Goal: Information Seeking & Learning: Find specific fact

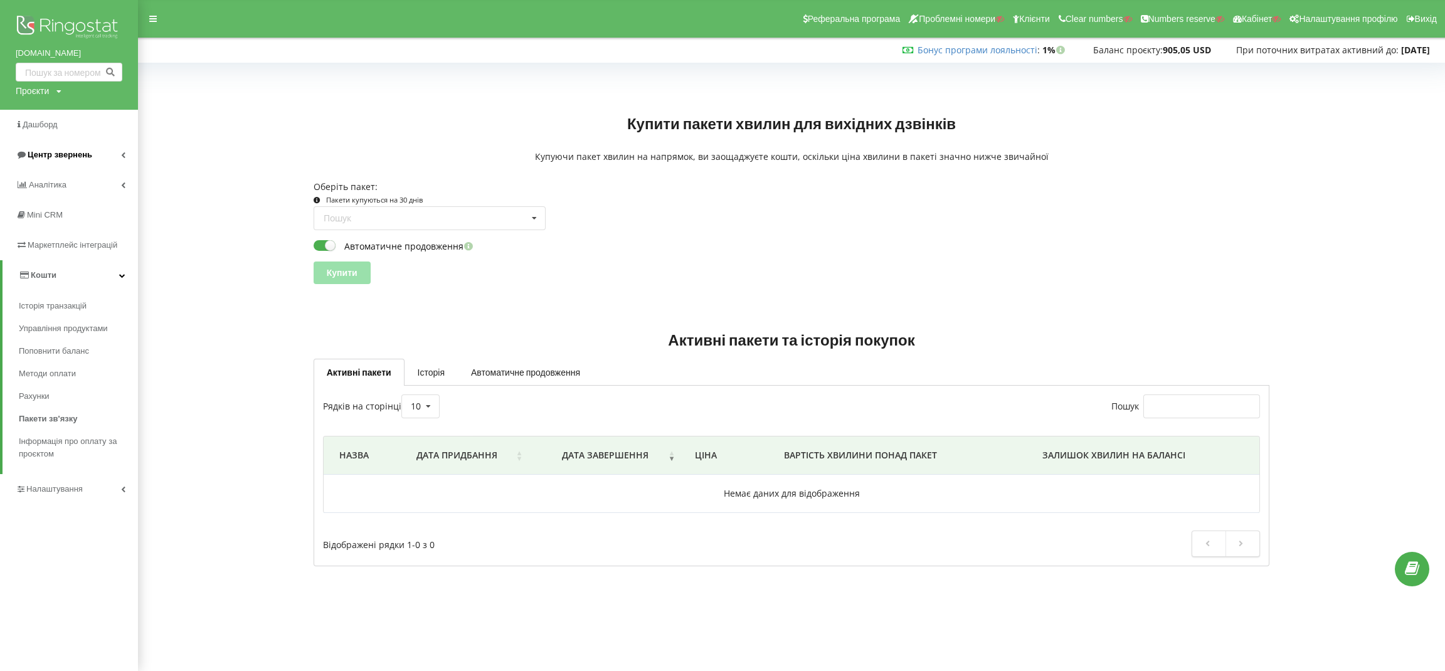
click at [71, 157] on span "Центр звернень" at bounding box center [60, 154] width 65 height 9
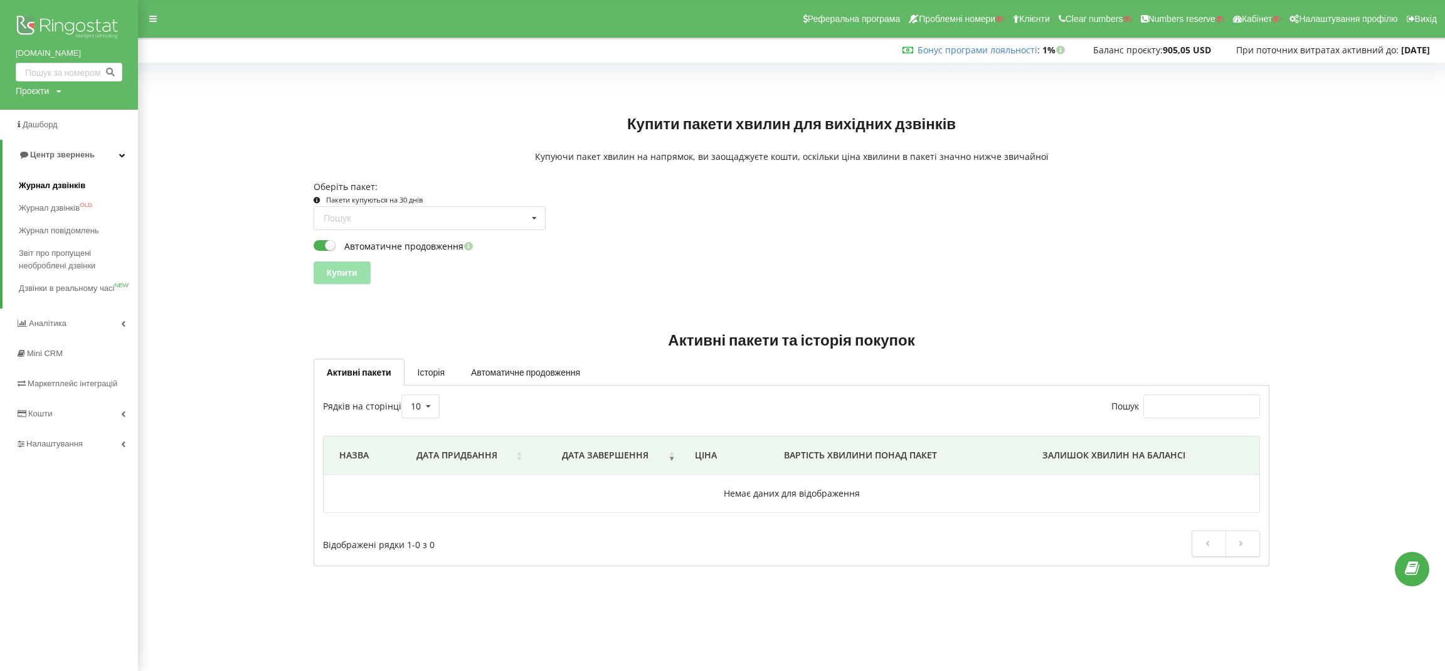
click at [60, 180] on span "Журнал дзвінків" at bounding box center [52, 185] width 67 height 13
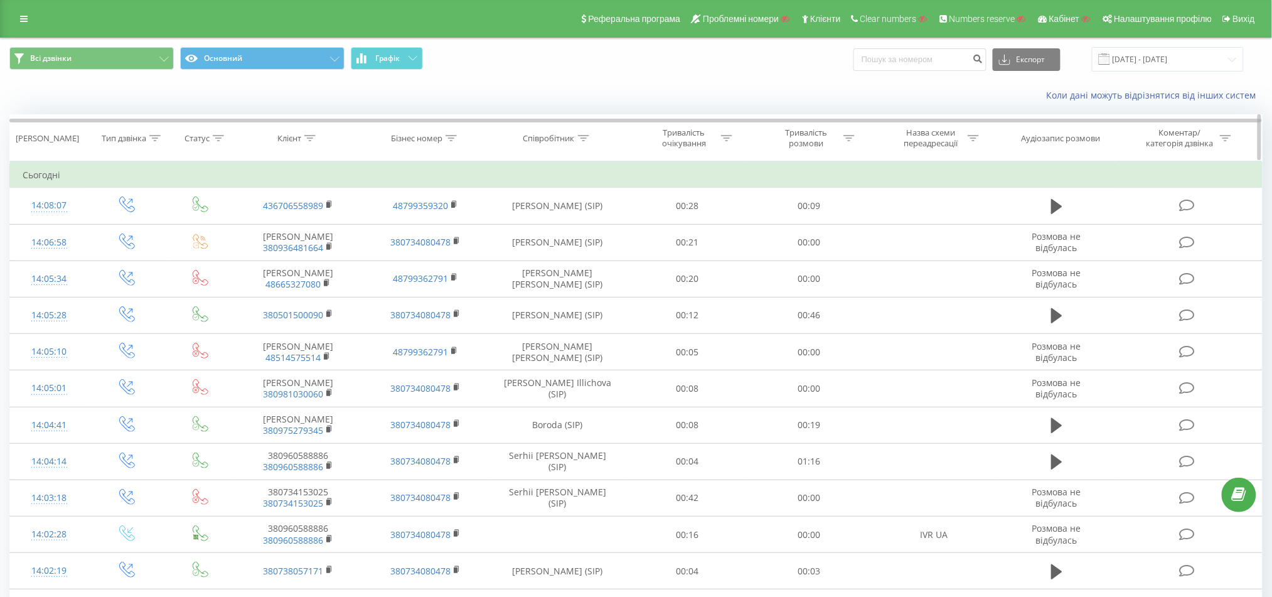
click at [587, 134] on div at bounding box center [583, 138] width 11 height 11
click at [532, 232] on input "text" at bounding box center [558, 228] width 110 height 22
type input "bughunter"
click button "OK" at bounding box center [584, 253] width 53 height 16
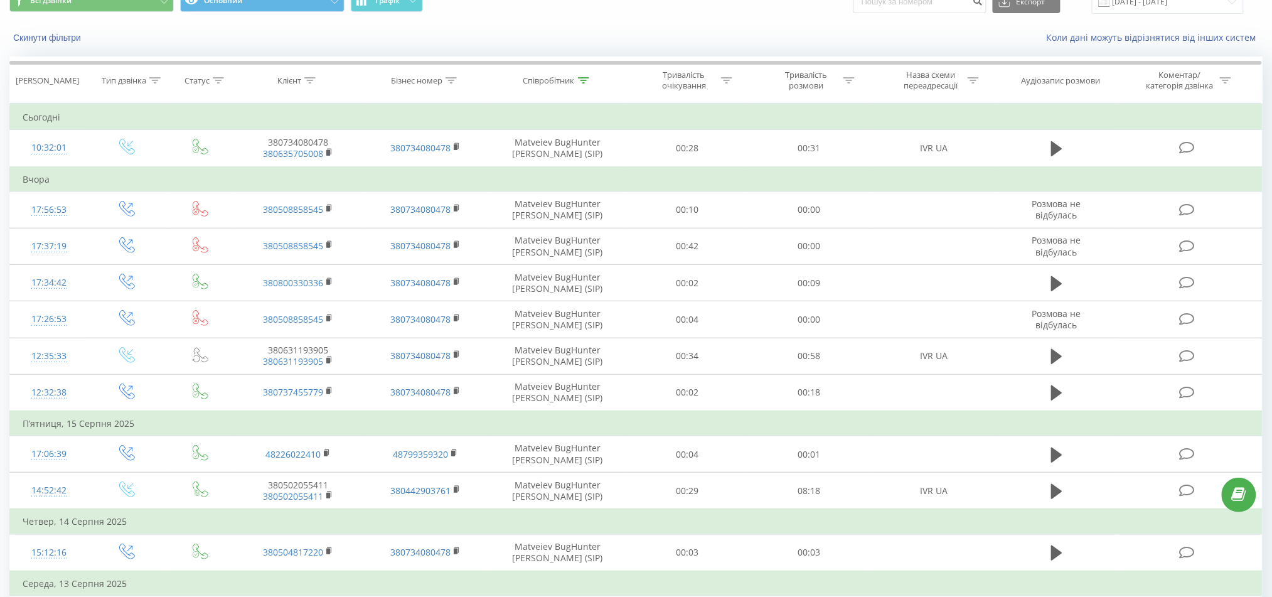
scroll to position [83, 0]
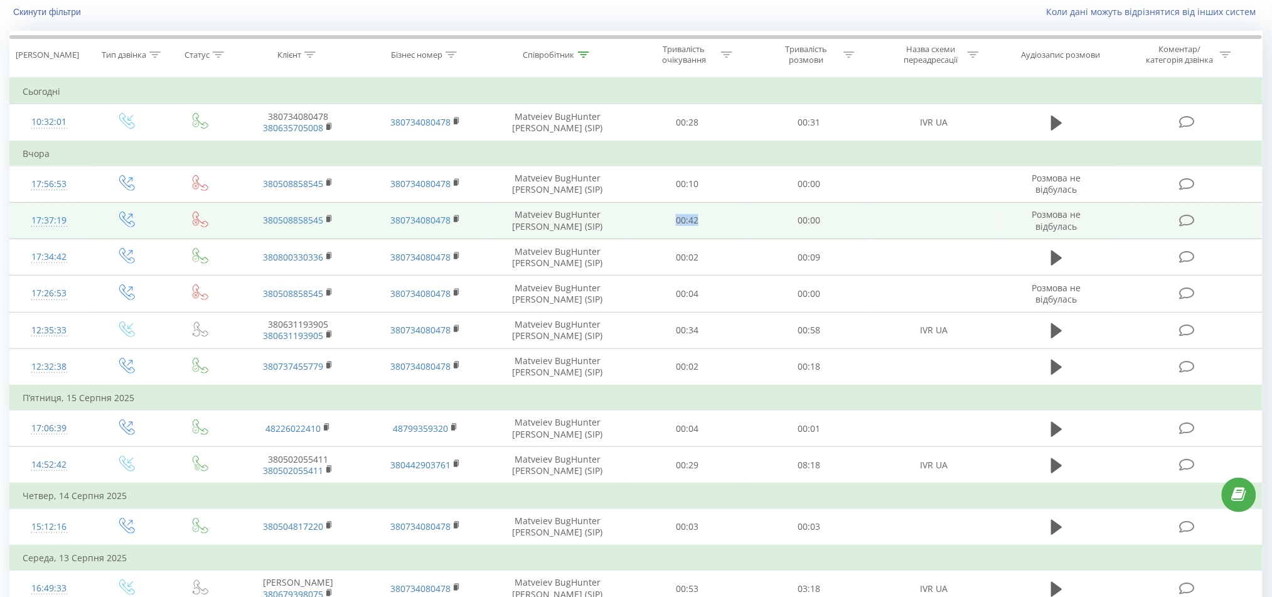
drag, startPoint x: 669, startPoint y: 216, endPoint x: 726, endPoint y: 223, distance: 56.9
click at [726, 223] on td "00:42" at bounding box center [687, 220] width 122 height 36
click at [713, 225] on td "00:42" at bounding box center [687, 220] width 122 height 36
drag, startPoint x: 503, startPoint y: 218, endPoint x: 604, endPoint y: 231, distance: 101.8
click at [604, 231] on td "Matveiev BugHunter Volodymyr (SIP)" at bounding box center [557, 220] width 137 height 36
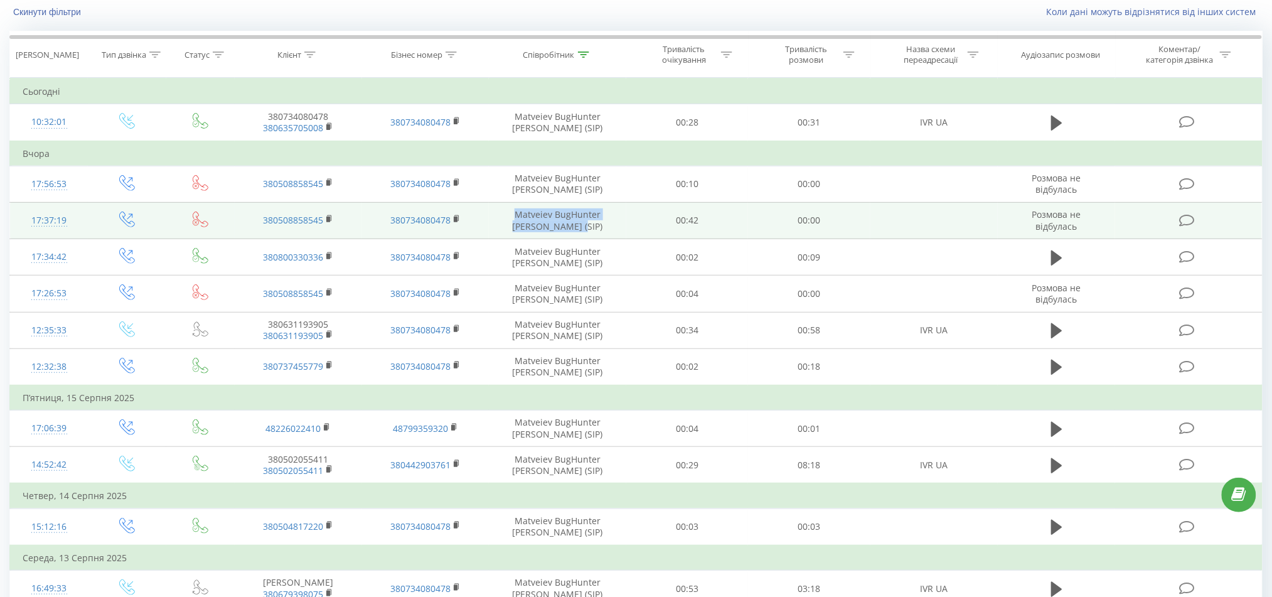
click at [592, 228] on td "Matveiev BugHunter Volodymyr (SIP)" at bounding box center [557, 220] width 137 height 36
click at [590, 226] on td "Matveiev BugHunter Volodymyr (SIP)" at bounding box center [557, 220] width 137 height 36
drag, startPoint x: 590, startPoint y: 227, endPoint x: 483, endPoint y: 207, distance: 108.5
click at [483, 207] on tr "17:37:19 380508858545 380734080478 Matveiev BugHunter Volodymyr (SIP) 00:42 00:…" at bounding box center [636, 220] width 1252 height 36
drag, startPoint x: 509, startPoint y: 186, endPoint x: 604, endPoint y: 200, distance: 95.2
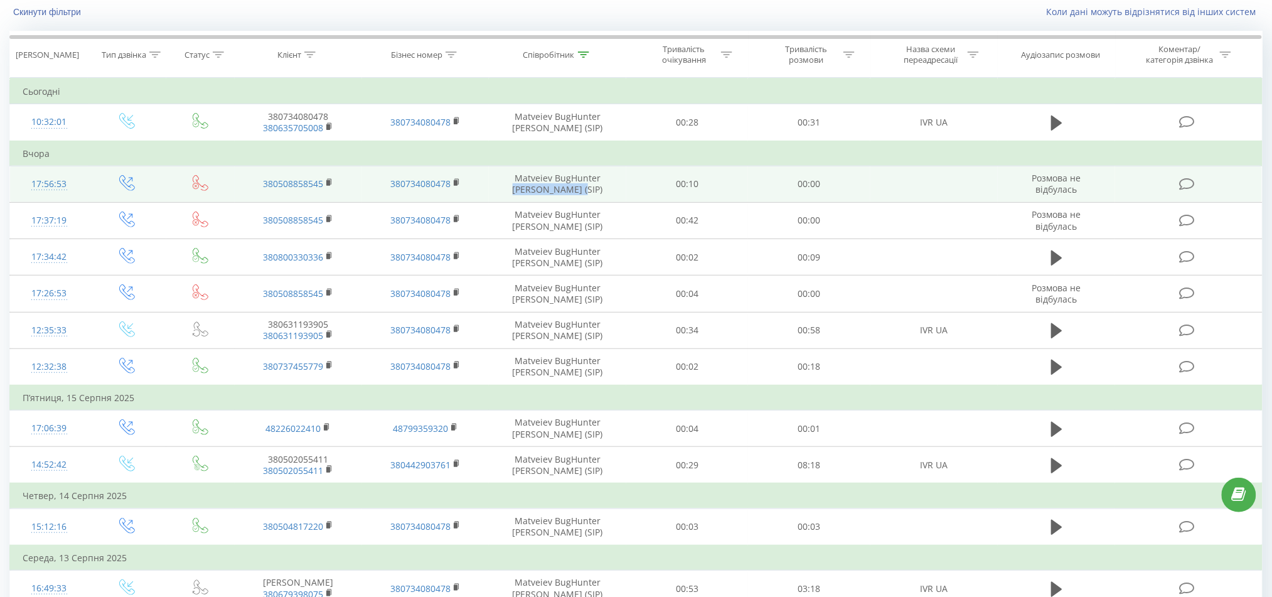
click at [585, 188] on td "Matveiev BugHunter Volodymyr (SIP)" at bounding box center [557, 184] width 137 height 36
drag, startPoint x: 597, startPoint y: 189, endPoint x: 500, endPoint y: 171, distance: 98.9
click at [500, 171] on td "Matveiev BugHunter Volodymyr (SIP)" at bounding box center [557, 184] width 137 height 36
click at [503, 171] on td "Matveiev BugHunter Volodymyr (SIP)" at bounding box center [557, 184] width 137 height 36
drag, startPoint x: 505, startPoint y: 173, endPoint x: 606, endPoint y: 199, distance: 104.2
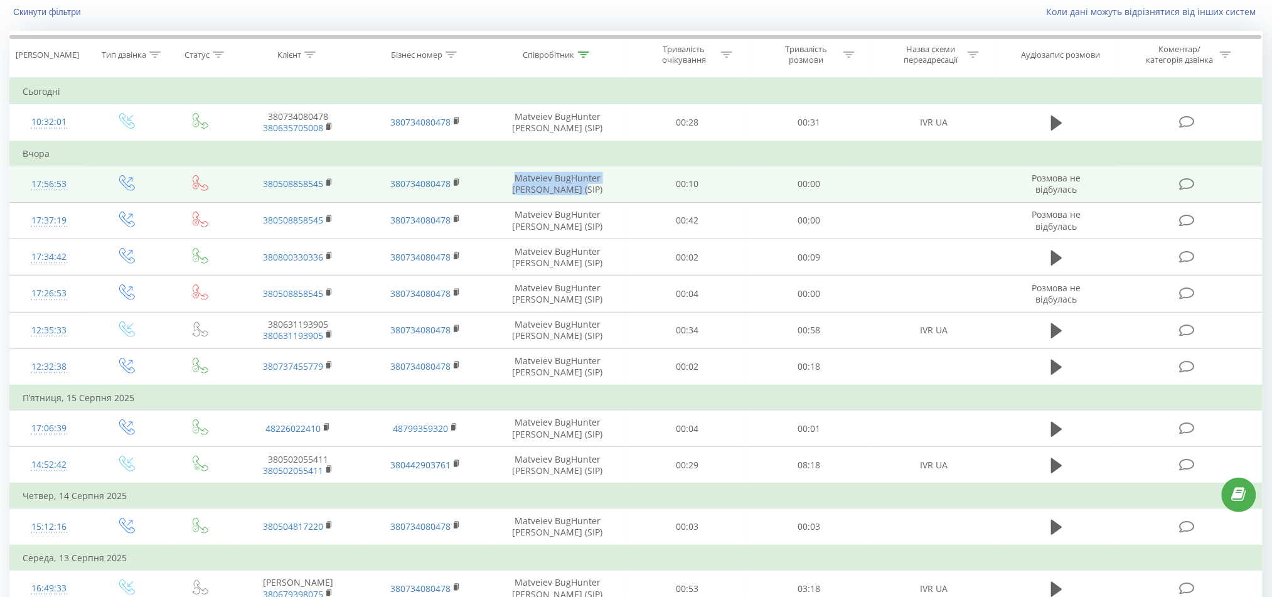
click at [606, 199] on td "Matveiev BugHunter Volodymyr (SIP)" at bounding box center [557, 184] width 137 height 36
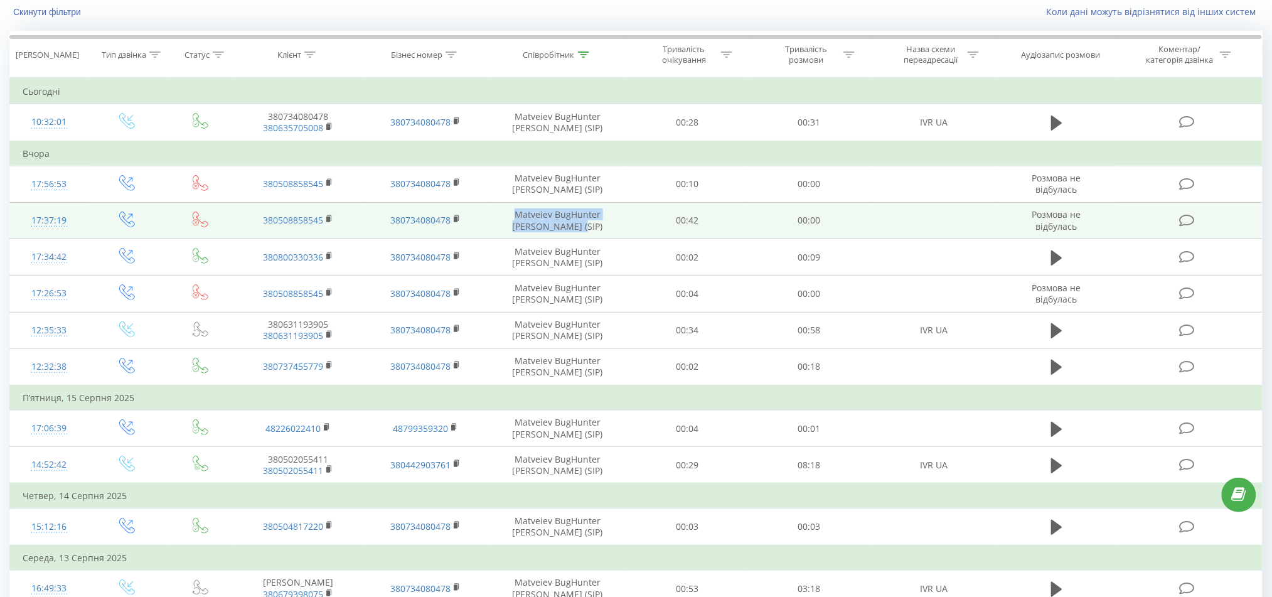
drag, startPoint x: 510, startPoint y: 208, endPoint x: 607, endPoint y: 232, distance: 99.4
click at [607, 232] on td "Matveiev BugHunter Volodymyr (SIP)" at bounding box center [557, 220] width 137 height 36
click at [592, 227] on td "Matveiev BugHunter Volodymyr (SIP)" at bounding box center [557, 220] width 137 height 36
click at [594, 227] on td "Matveiev BugHunter Volodymyr (SIP)" at bounding box center [557, 220] width 137 height 36
click at [599, 228] on td "Matveiev BugHunter Volodymyr (SIP)" at bounding box center [557, 220] width 137 height 36
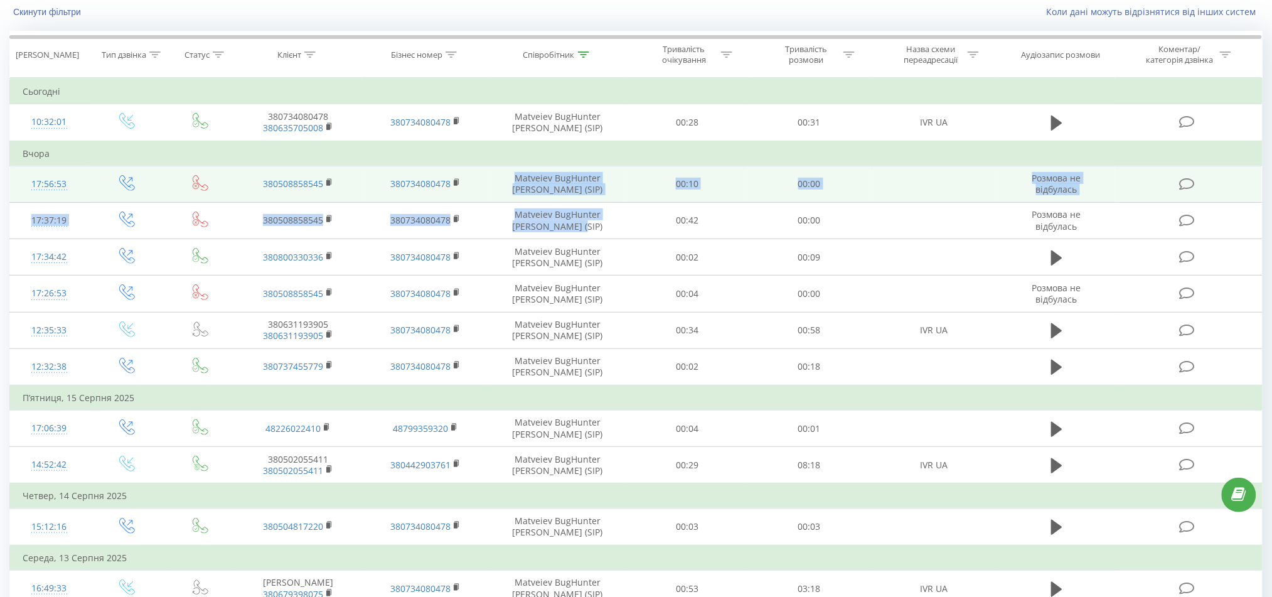
drag, startPoint x: 599, startPoint y: 228, endPoint x: 476, endPoint y: 178, distance: 132.0
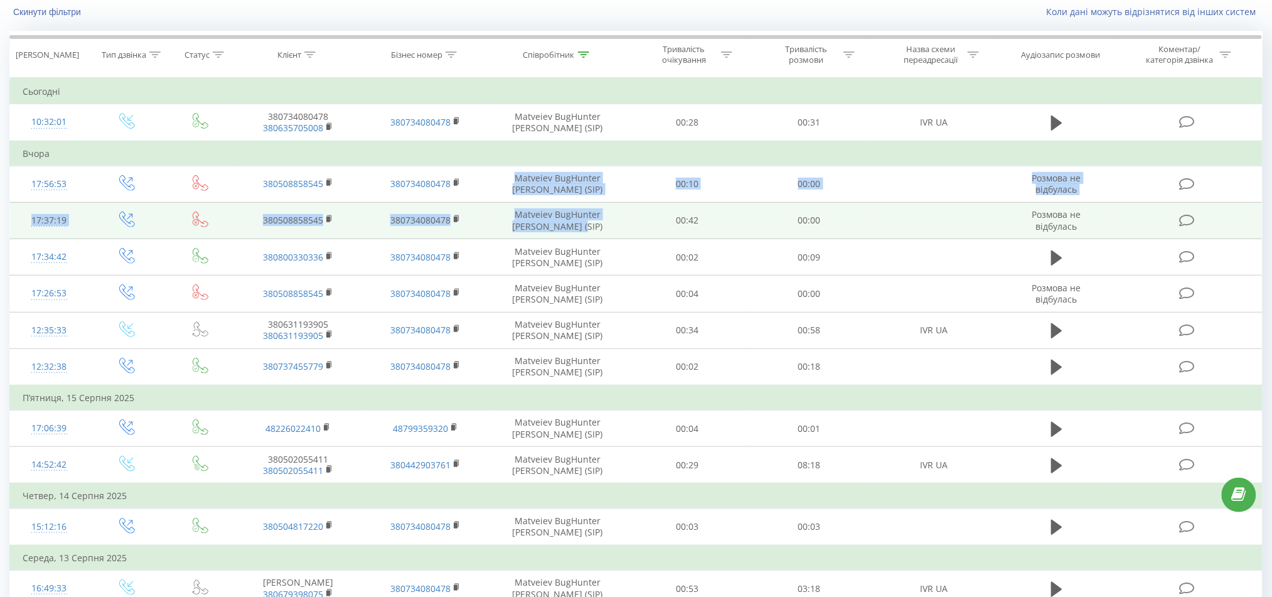
click at [482, 218] on td "380734080478" at bounding box center [425, 220] width 127 height 36
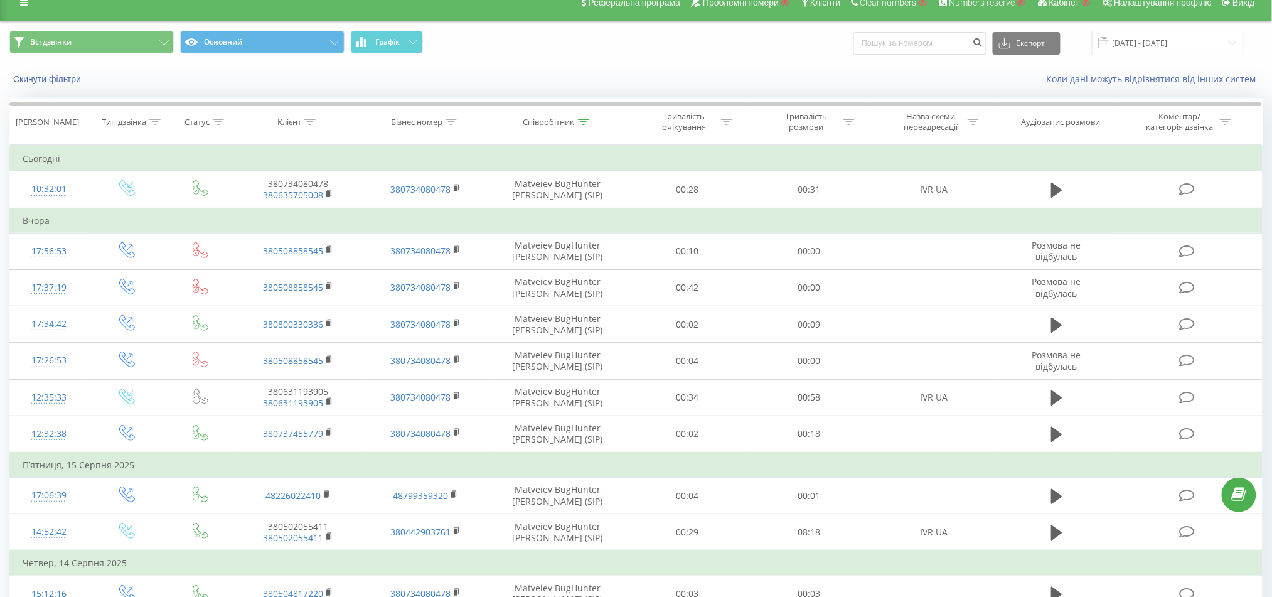
scroll to position [0, 0]
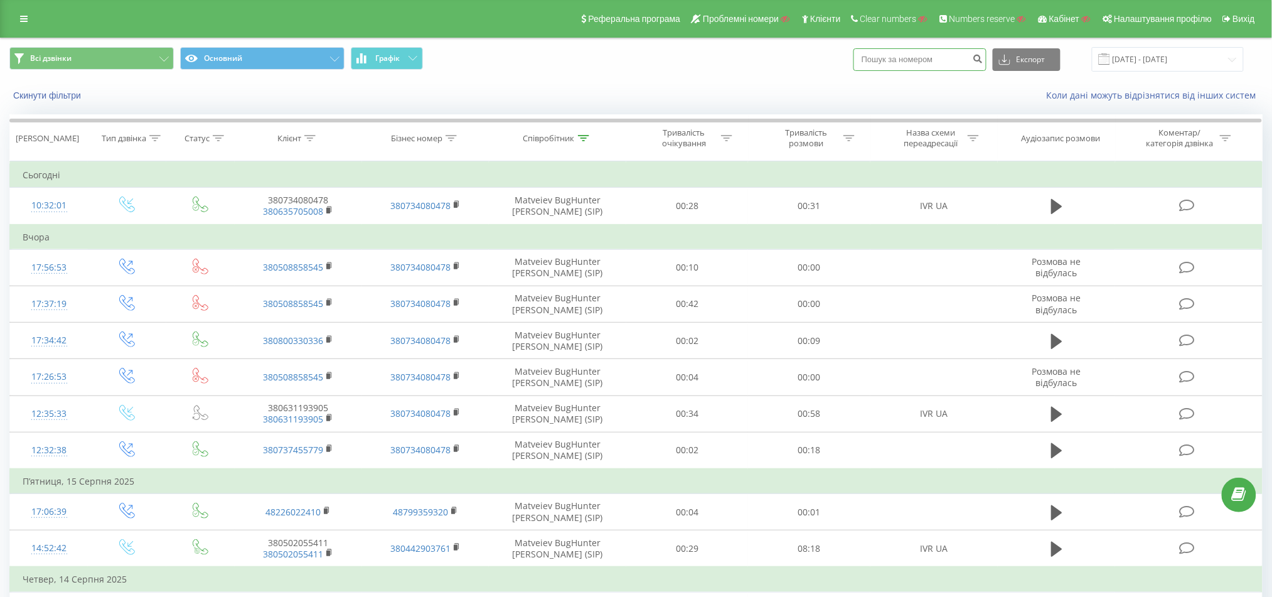
click at [940, 61] on input at bounding box center [919, 59] width 133 height 23
click at [940, 60] on input at bounding box center [919, 59] width 133 height 23
click at [581, 135] on icon at bounding box center [583, 138] width 11 height 6
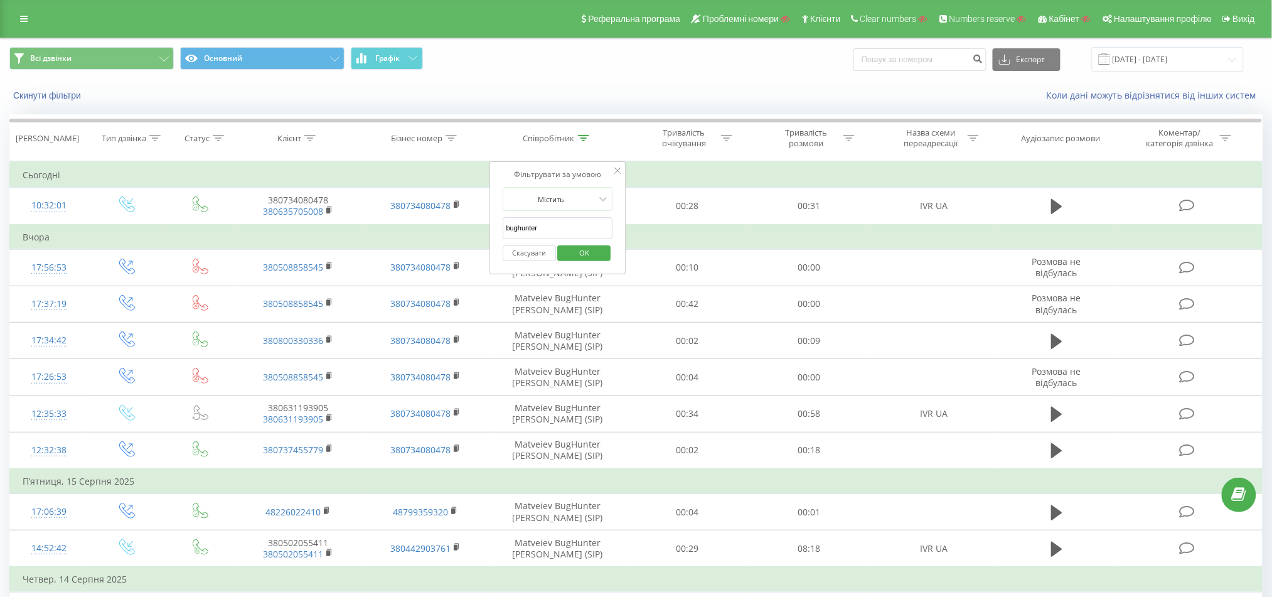
click at [520, 250] on button "Скасувати" at bounding box center [529, 253] width 53 height 16
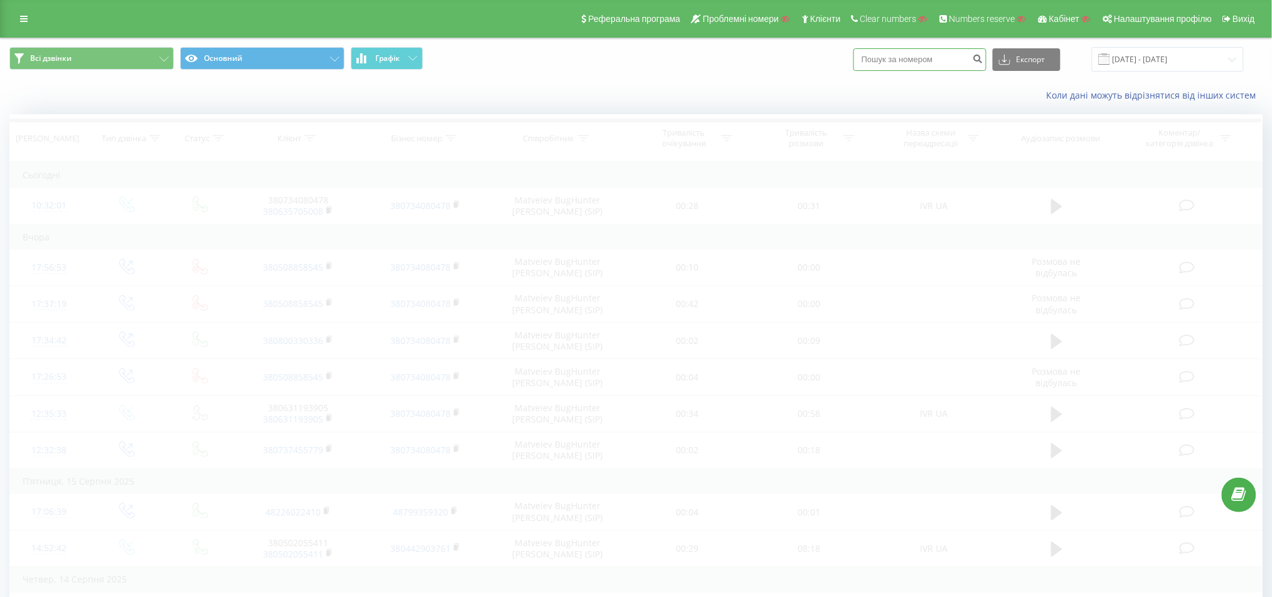
click at [911, 63] on input at bounding box center [919, 59] width 133 height 23
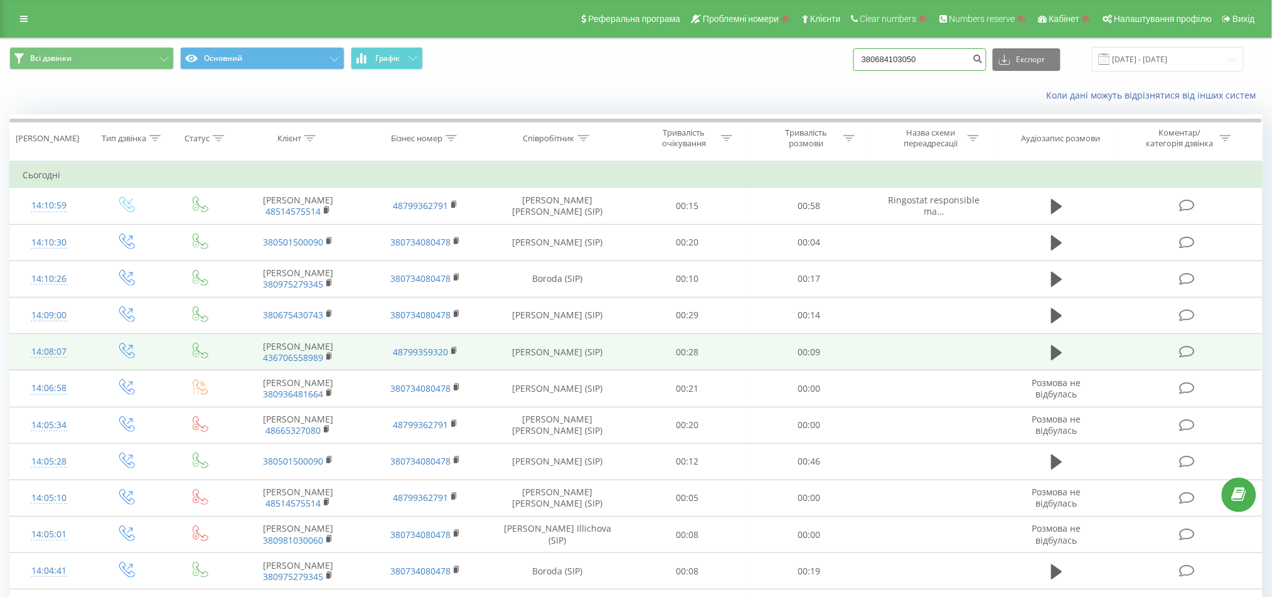
type input "380684103050"
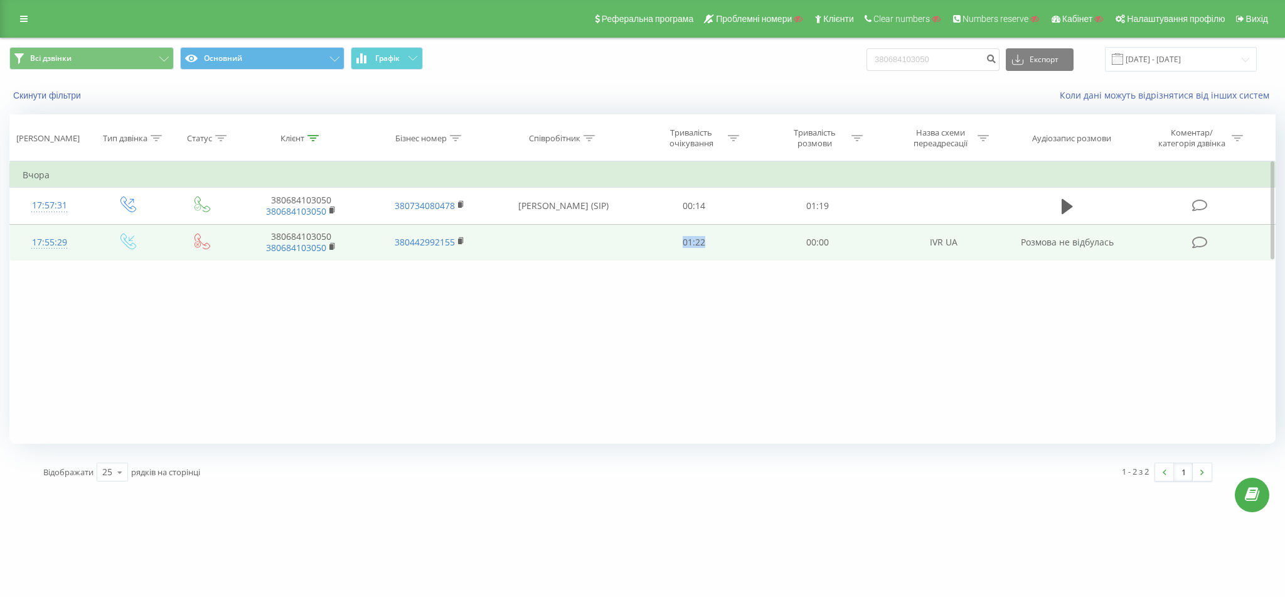
drag, startPoint x: 664, startPoint y: 238, endPoint x: 743, endPoint y: 245, distance: 79.4
click at [743, 245] on td "01:22" at bounding box center [694, 242] width 124 height 36
click at [334, 247] on icon at bounding box center [332, 246] width 7 height 9
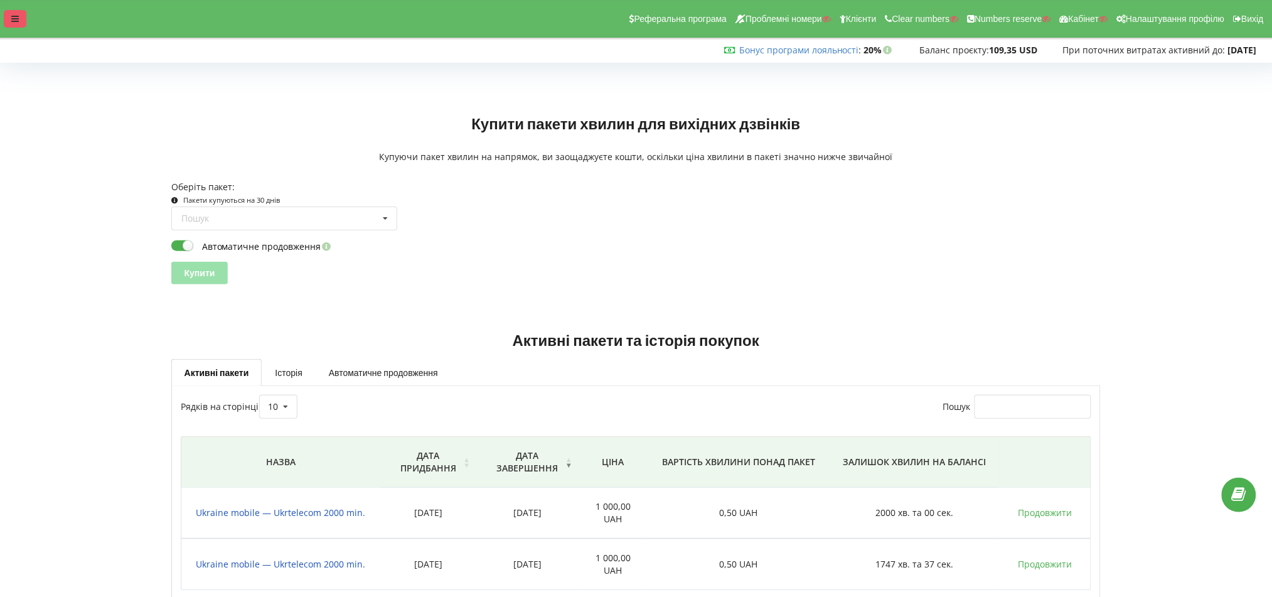
click at [8, 20] on div at bounding box center [15, 19] width 23 height 18
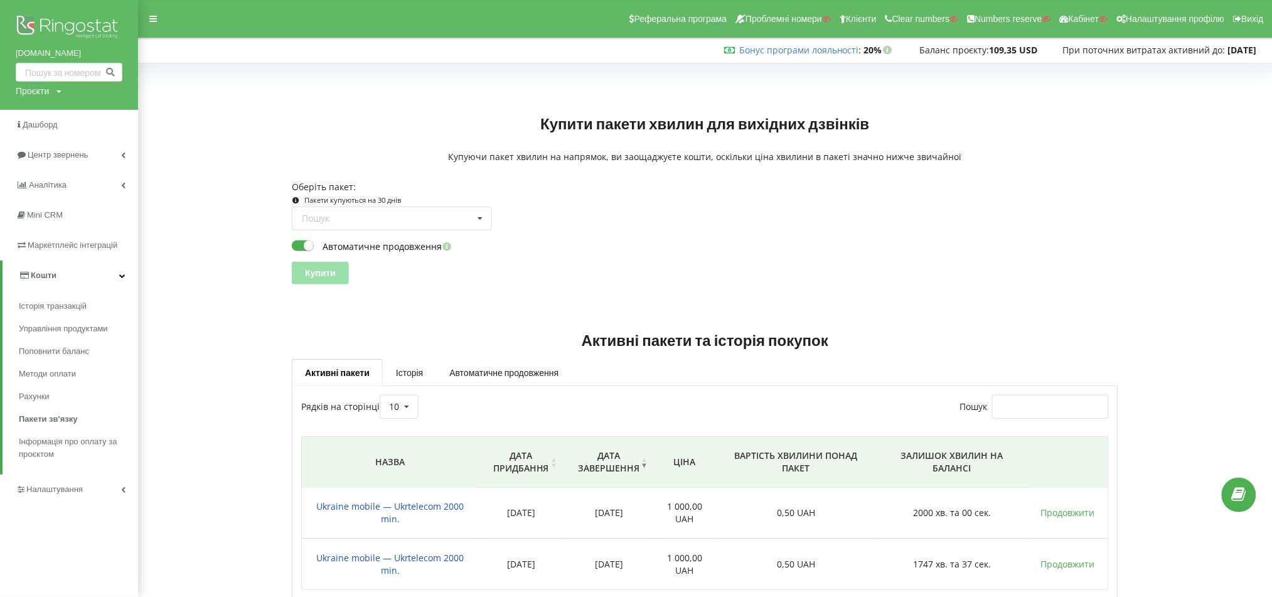
drag, startPoint x: 2, startPoint y: 48, endPoint x: 115, endPoint y: 56, distance: 113.2
click at [115, 56] on div "landing.iec.kiev.ua Проєкти Пошук" at bounding box center [69, 55] width 138 height 110
copy link "[DOMAIN_NAME]"
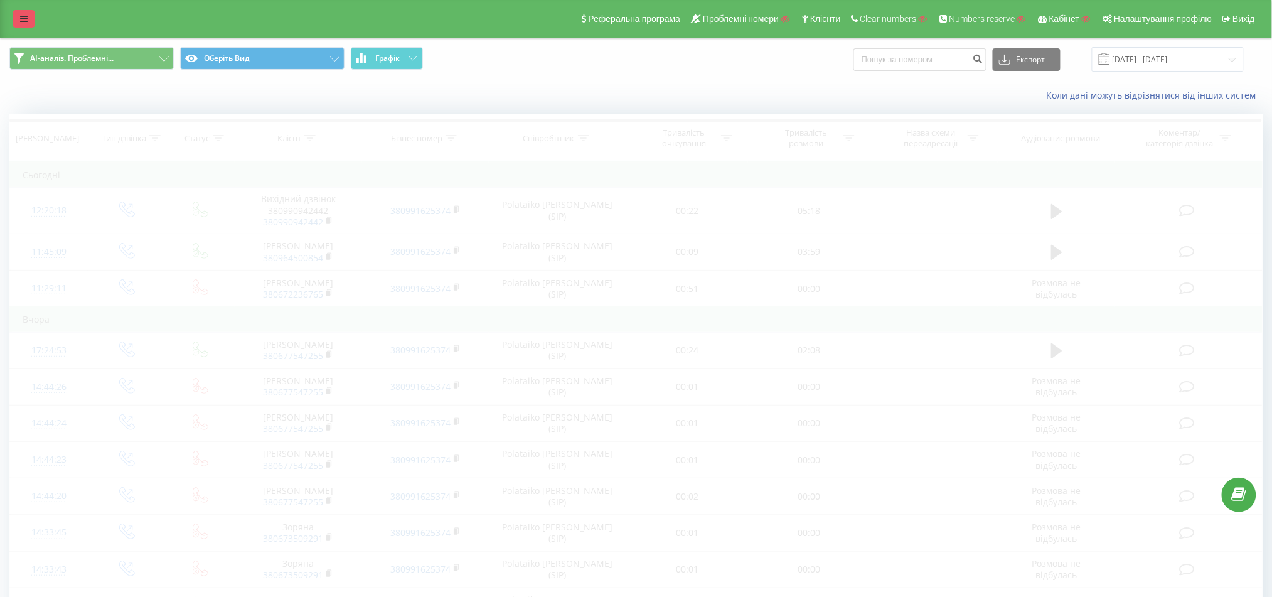
click at [26, 13] on link at bounding box center [24, 19] width 23 height 18
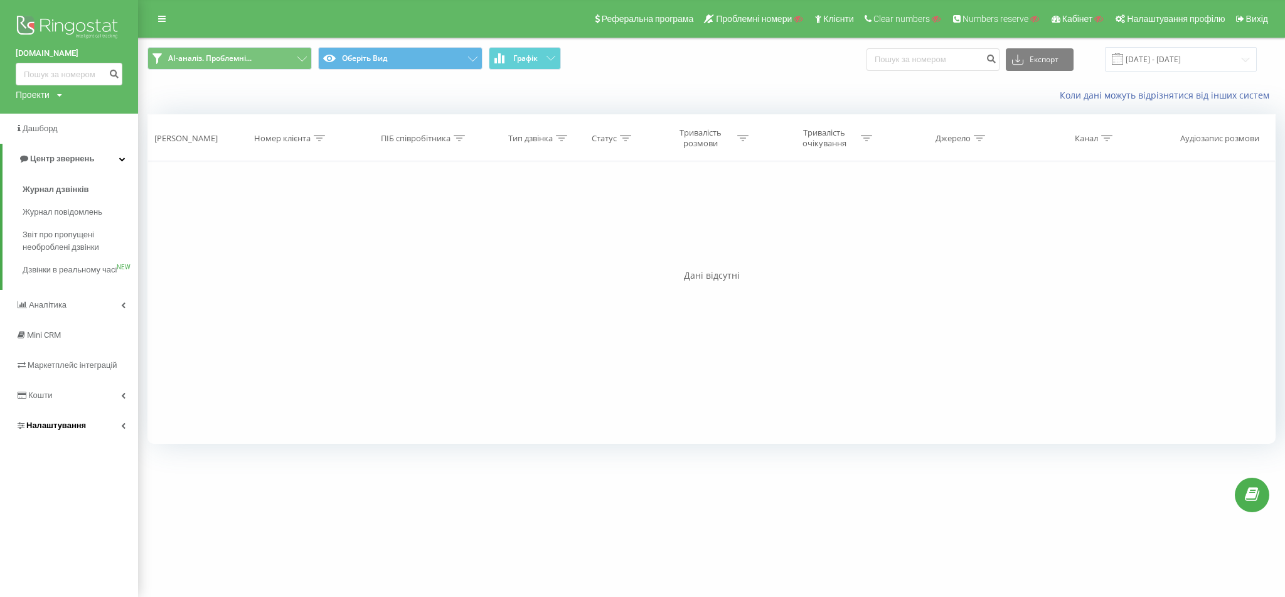
click at [49, 427] on link "Налаштування" at bounding box center [69, 425] width 138 height 30
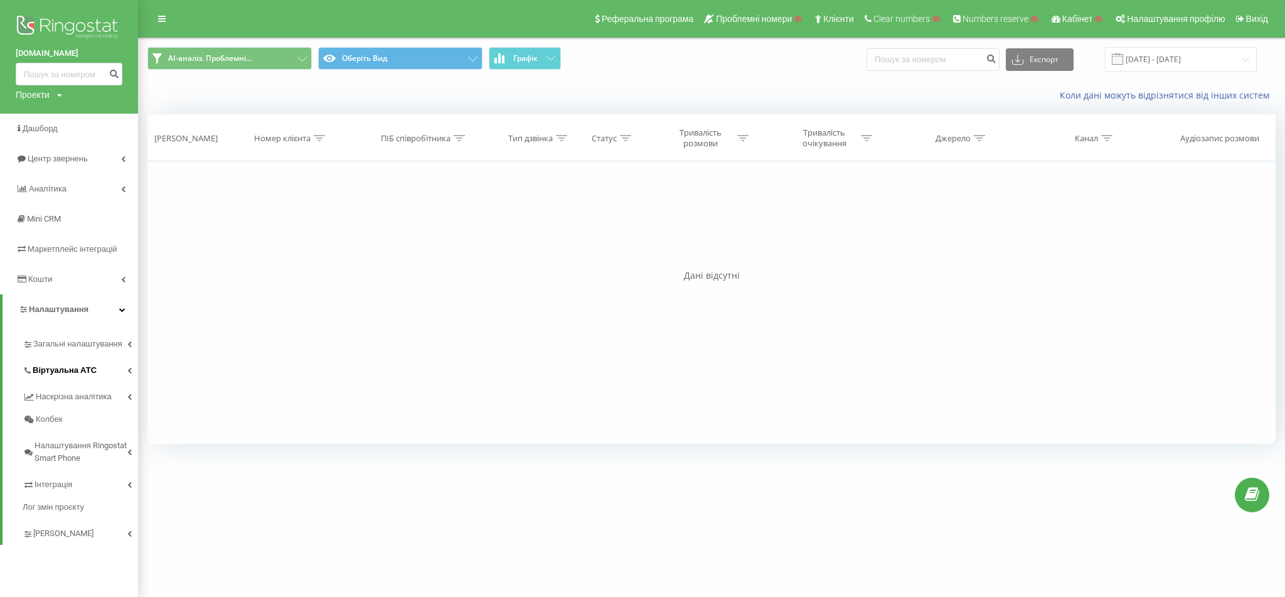
click at [79, 371] on span "Віртуальна АТС" at bounding box center [65, 370] width 64 height 13
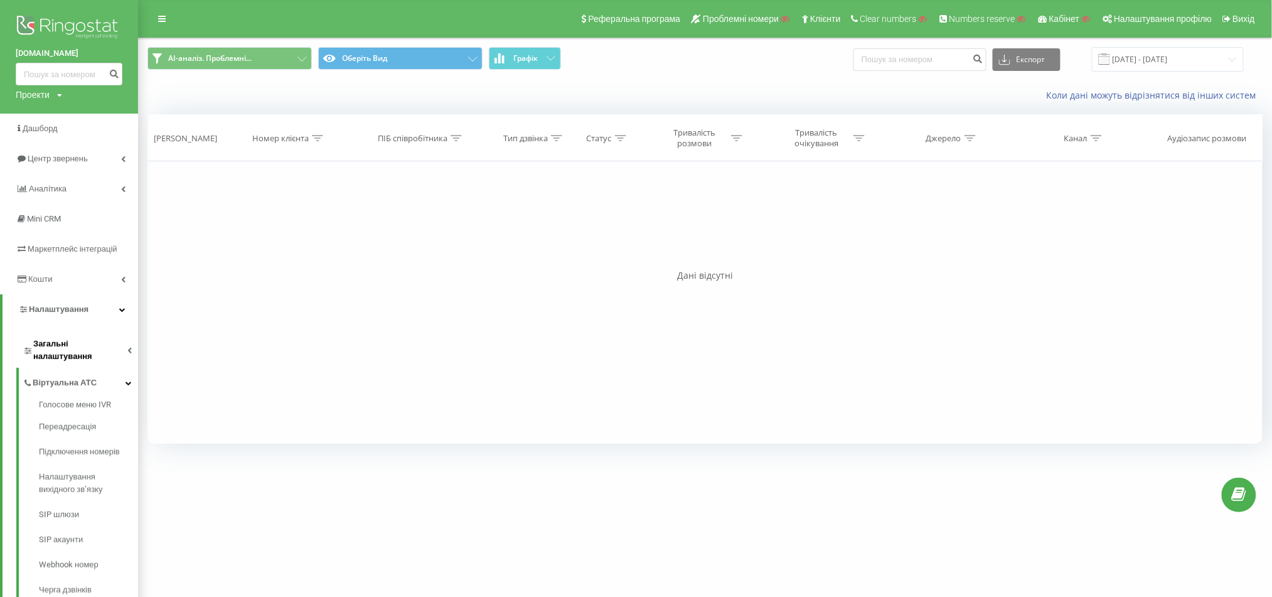
click at [92, 347] on span "Загальні налаштування" at bounding box center [80, 350] width 94 height 25
click at [78, 413] on link "Співробітники" at bounding box center [88, 425] width 99 height 25
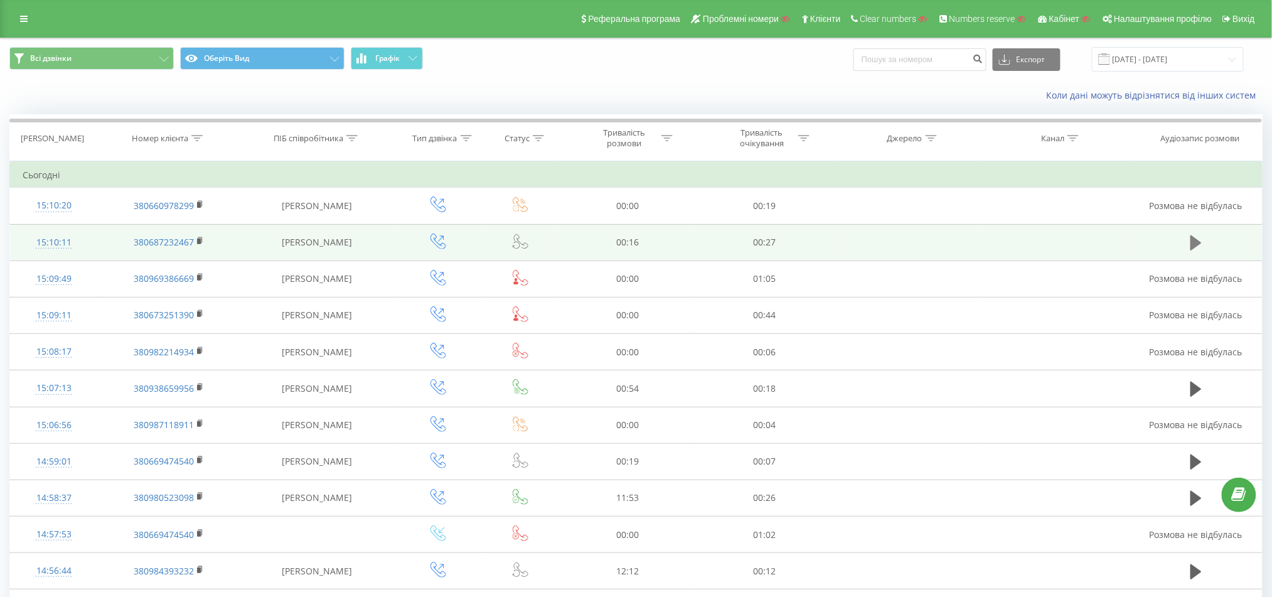
click at [1197, 238] on icon at bounding box center [1195, 243] width 11 height 18
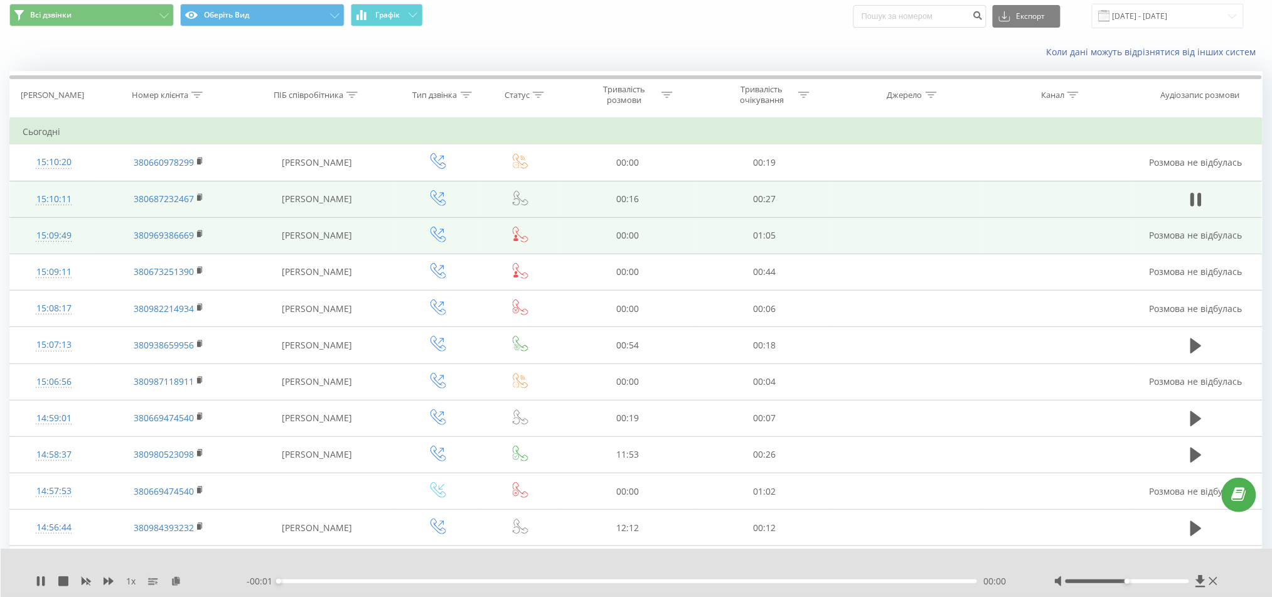
scroll to position [83, 0]
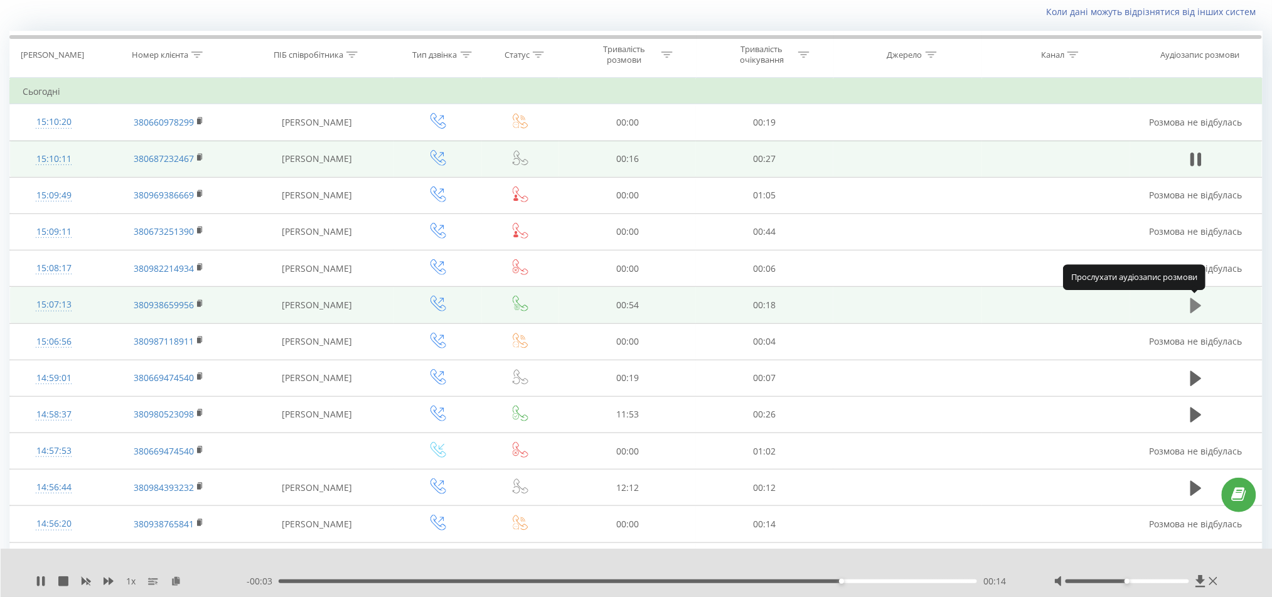
click at [1197, 297] on icon at bounding box center [1195, 306] width 11 height 18
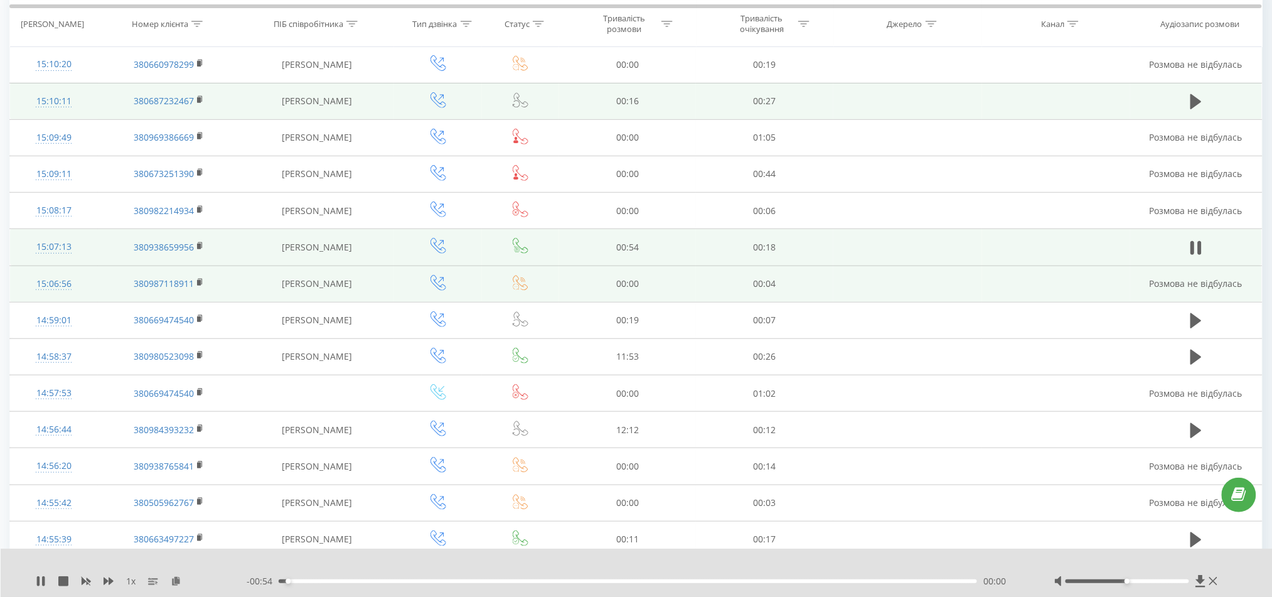
scroll to position [167, 0]
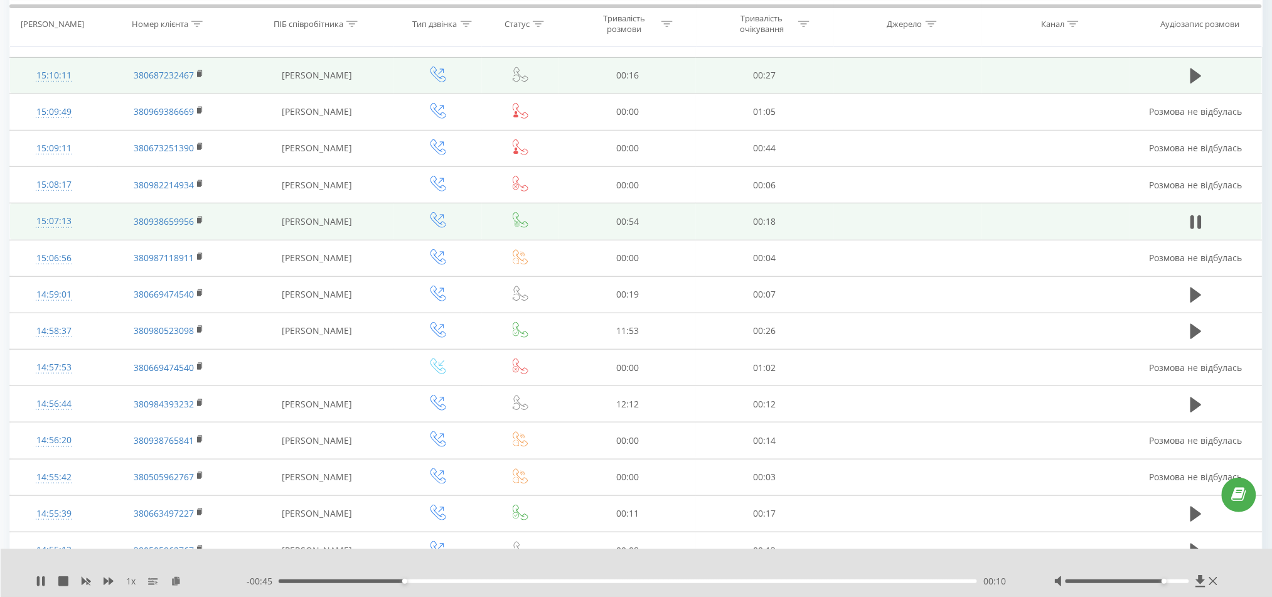
click at [1159, 582] on div at bounding box center [1127, 581] width 124 height 4
drag, startPoint x: 1180, startPoint y: 581, endPoint x: 1196, endPoint y: 578, distance: 16.5
click at [1196, 578] on div at bounding box center [1137, 581] width 166 height 13
click at [68, 216] on div "15:07:13" at bounding box center [54, 221] width 63 height 24
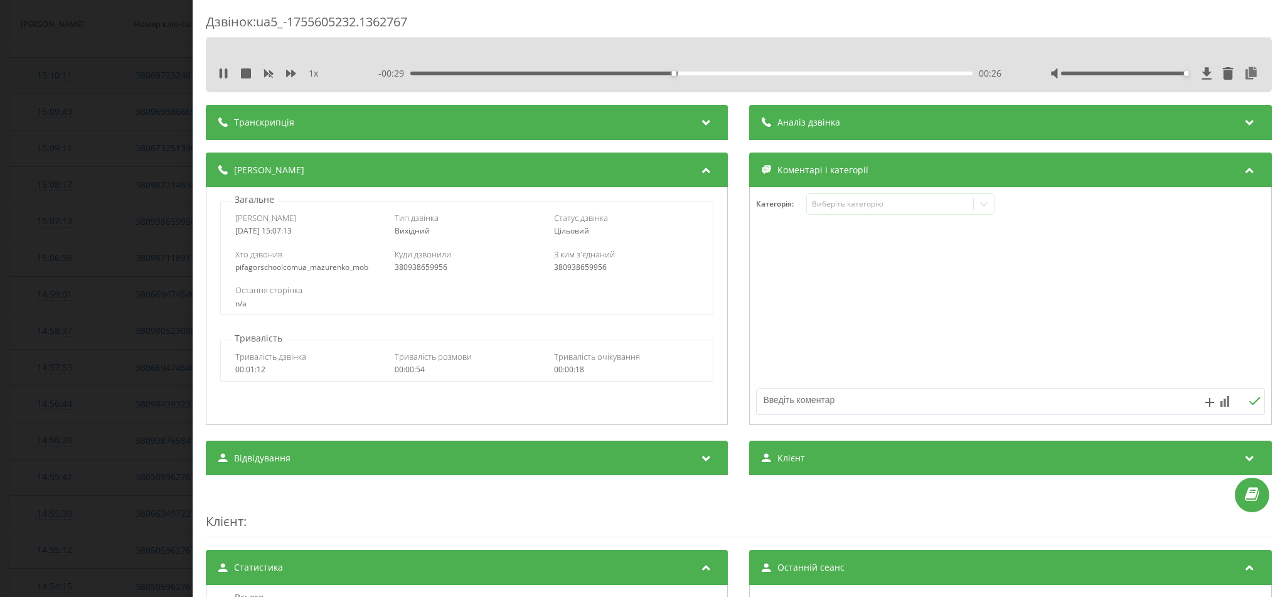
click at [751, 73] on div "00:26" at bounding box center [692, 74] width 562 height 4
click at [704, 74] on div "00:29" at bounding box center [692, 74] width 562 height 4
click at [81, 258] on div "Дзвінок : ua5_-1755605232.1362767 1 x - 00:04 00:51 00:51 Транскрипція Для AI-а…" at bounding box center [642, 298] width 1285 height 597
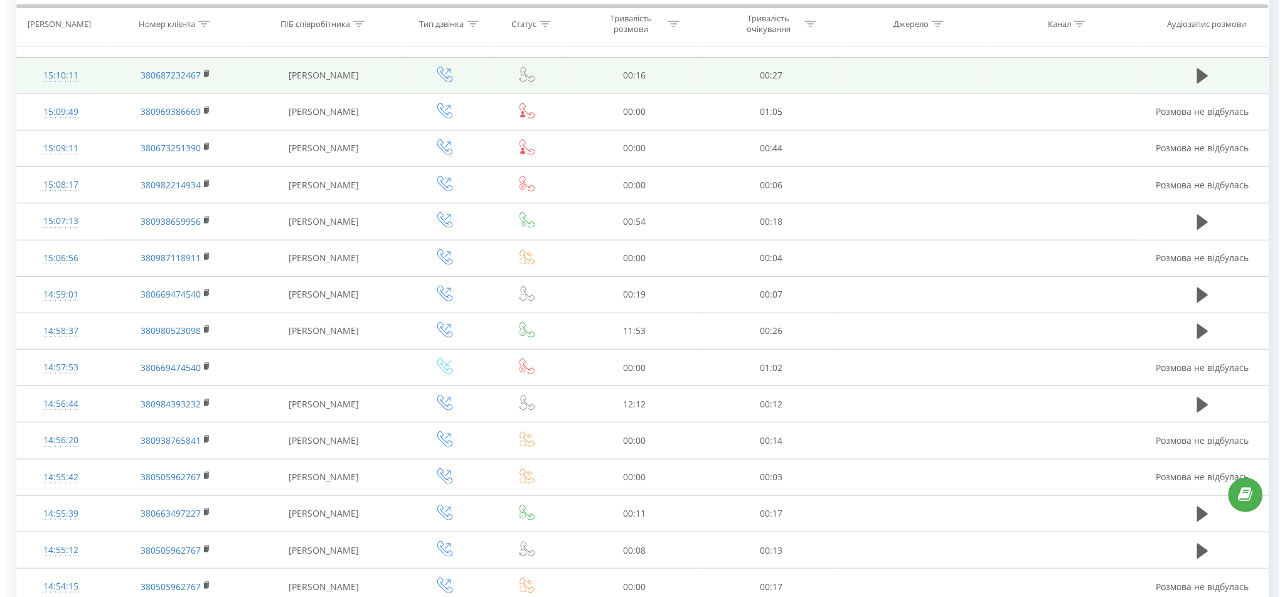
scroll to position [551, 0]
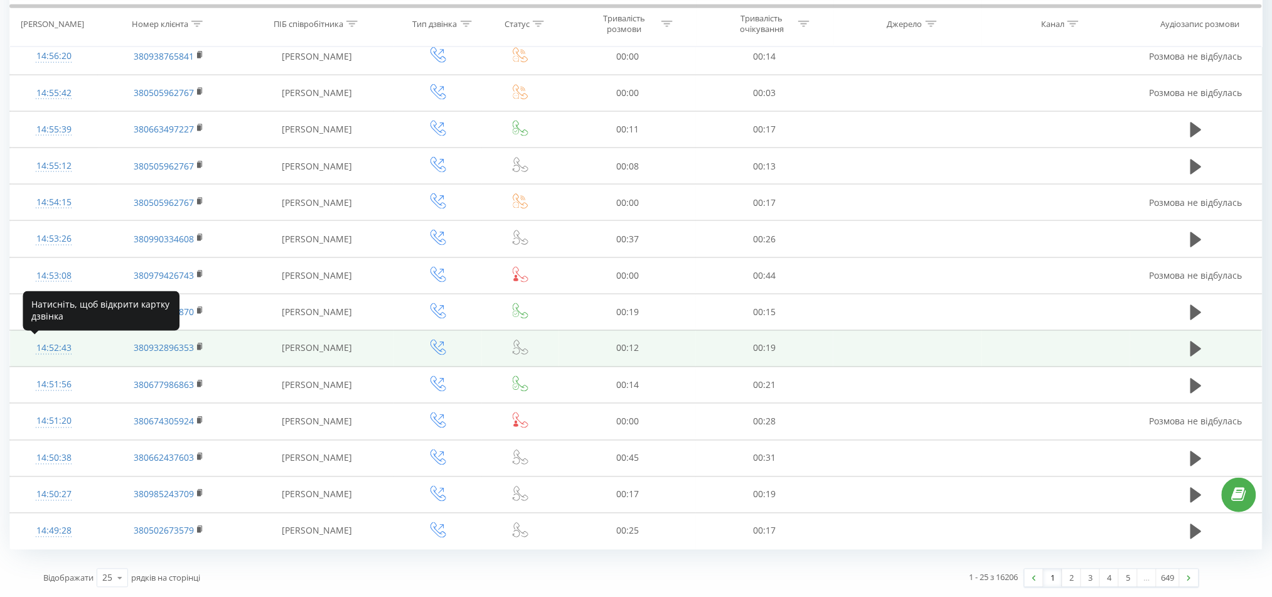
click at [56, 346] on div "14:52:43" at bounding box center [54, 348] width 63 height 24
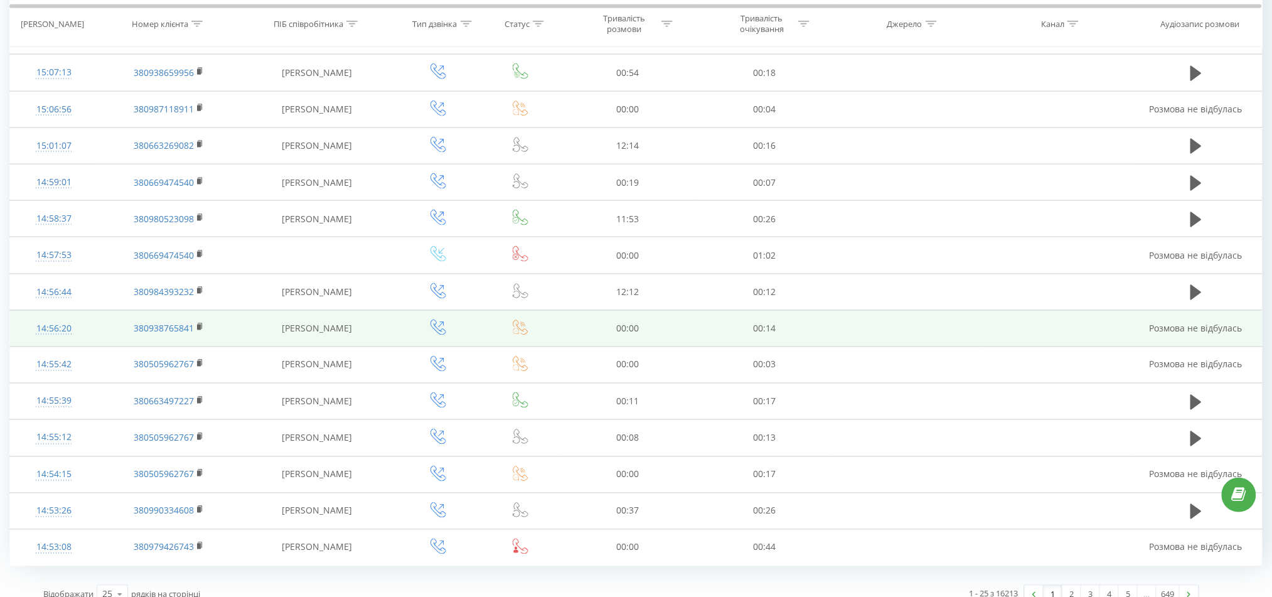
scroll to position [551, 0]
